Goal: Find specific fact

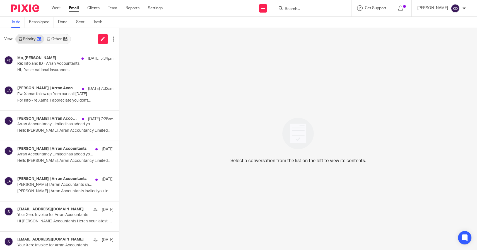
click at [308, 4] on div at bounding box center [312, 8] width 78 height 16
click at [308, 8] on input "Search" at bounding box center [309, 9] width 50 height 5
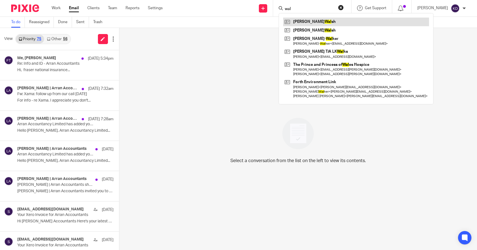
type input "wal"
click at [325, 18] on link at bounding box center [356, 22] width 146 height 8
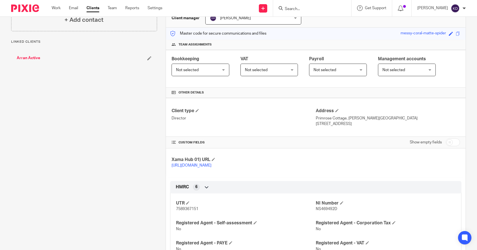
scroll to position [91, 0]
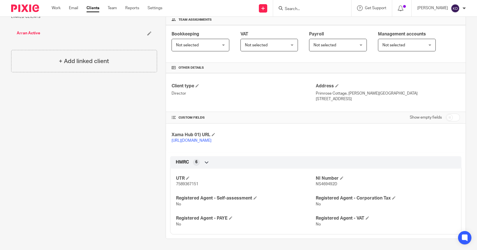
click at [310, 13] on div at bounding box center [312, 8] width 78 height 16
click at [310, 10] on input "Search" at bounding box center [309, 9] width 50 height 5
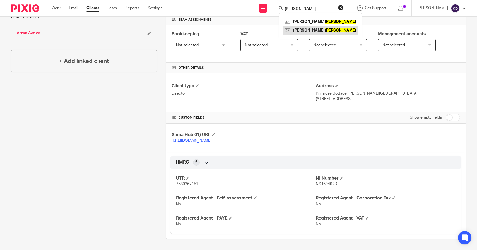
type input "walsh"
click at [321, 27] on link at bounding box center [320, 30] width 74 height 8
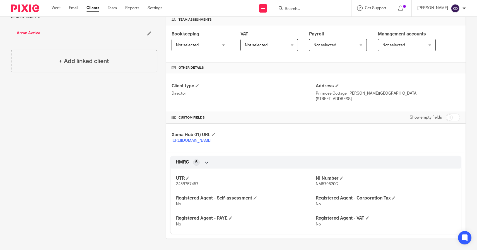
scroll to position [91, 0]
click at [329, 11] on form at bounding box center [313, 8] width 59 height 7
click at [315, 9] on input "Search" at bounding box center [309, 9] width 50 height 5
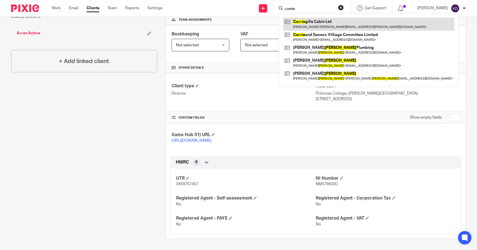
type input "corrie"
click at [324, 24] on link at bounding box center [368, 24] width 171 height 13
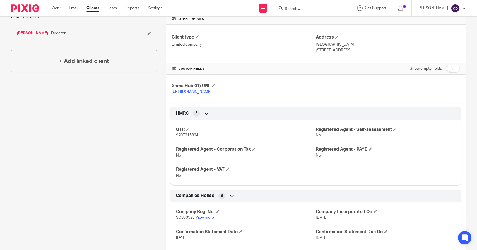
scroll to position [158, 0]
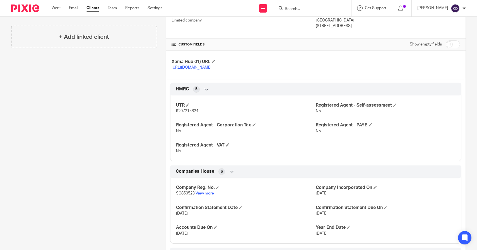
click at [182, 113] on span "9207215824" at bounding box center [187, 111] width 22 height 4
copy span "9207215824"
drag, startPoint x: 180, startPoint y: 200, endPoint x: 193, endPoint y: 199, distance: 13.1
click at [193, 195] on span "SC850523" at bounding box center [185, 193] width 19 height 4
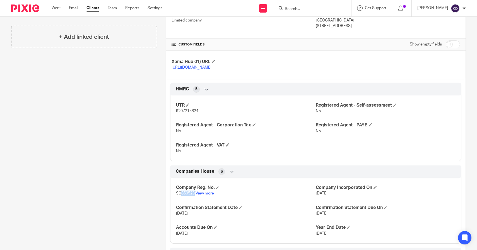
copy span "850523"
